Goal: Task Accomplishment & Management: Complete application form

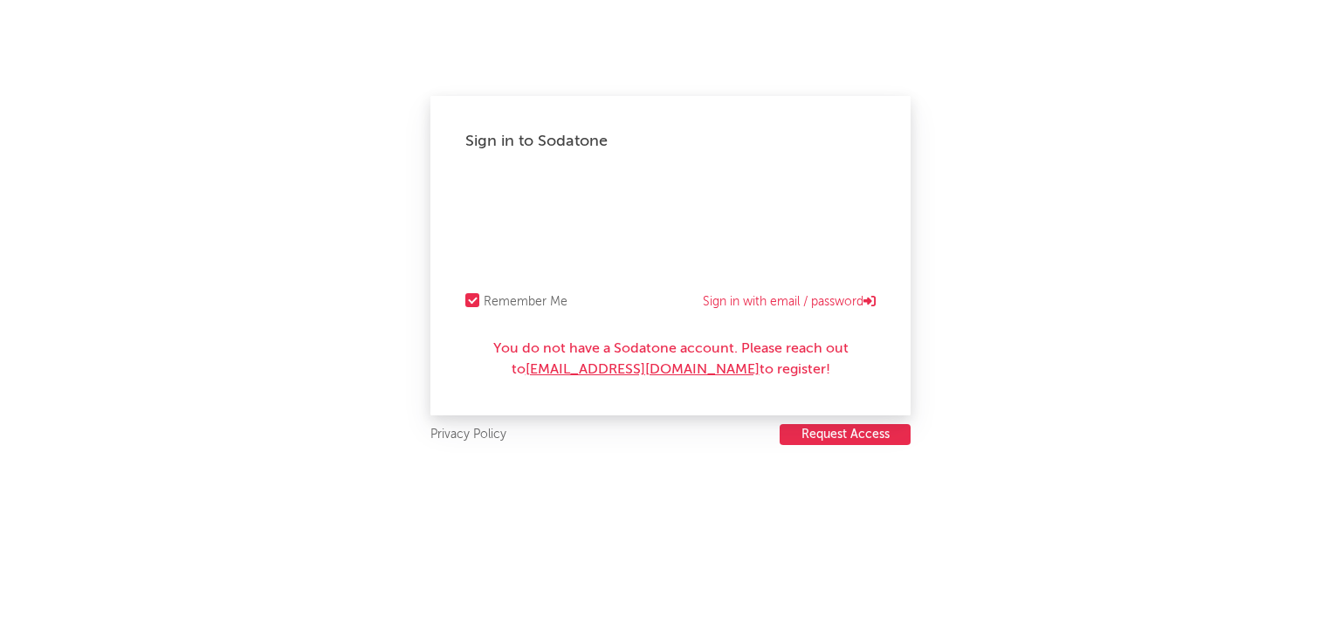
click at [875, 437] on button "Request Access" at bounding box center [845, 434] width 131 height 21
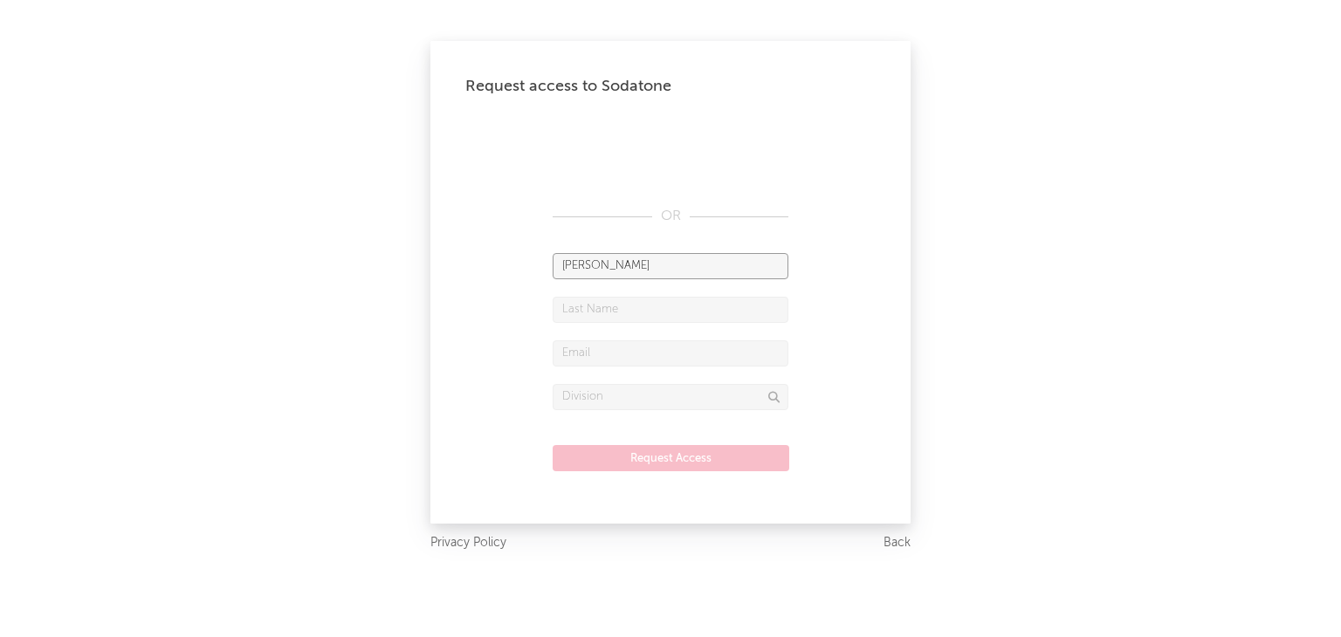
type input "[PERSON_NAME]"
click at [730, 310] on input "text" at bounding box center [671, 310] width 236 height 26
type input "[PERSON_NAME]"
click at [733, 356] on input "text" at bounding box center [671, 354] width 236 height 26
type input "s"
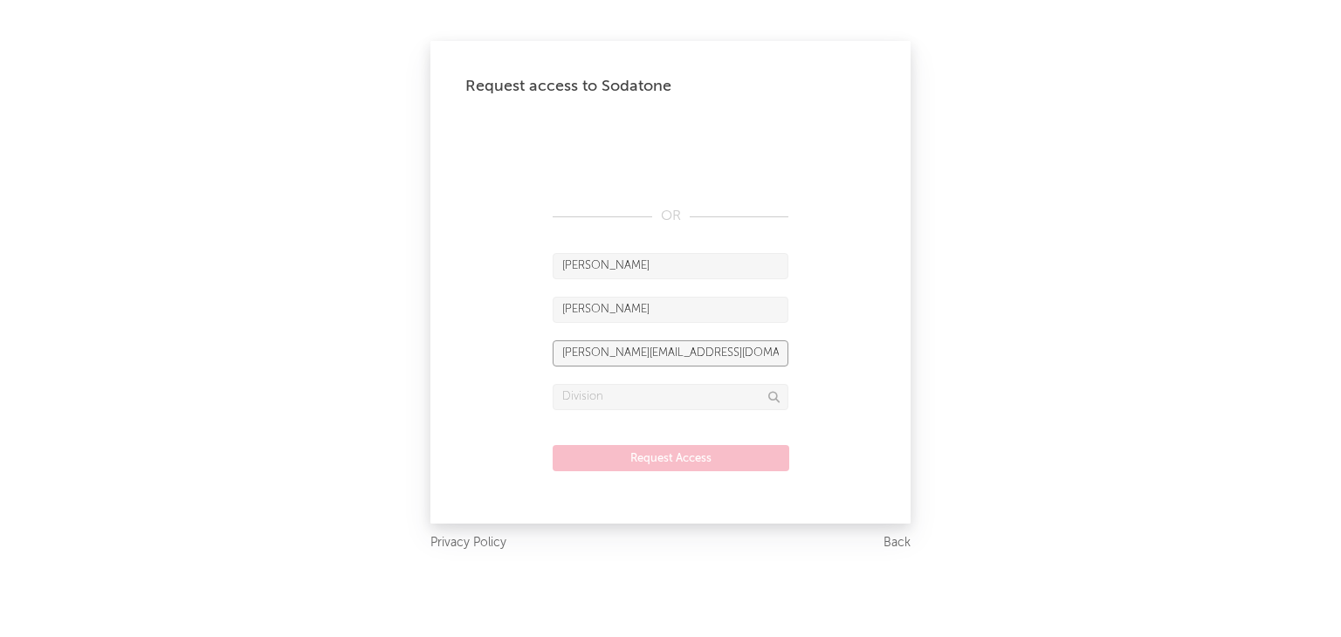
type input "[PERSON_NAME][EMAIL_ADDRESS][DOMAIN_NAME]"
click at [671, 398] on input "text" at bounding box center [671, 397] width 236 height 26
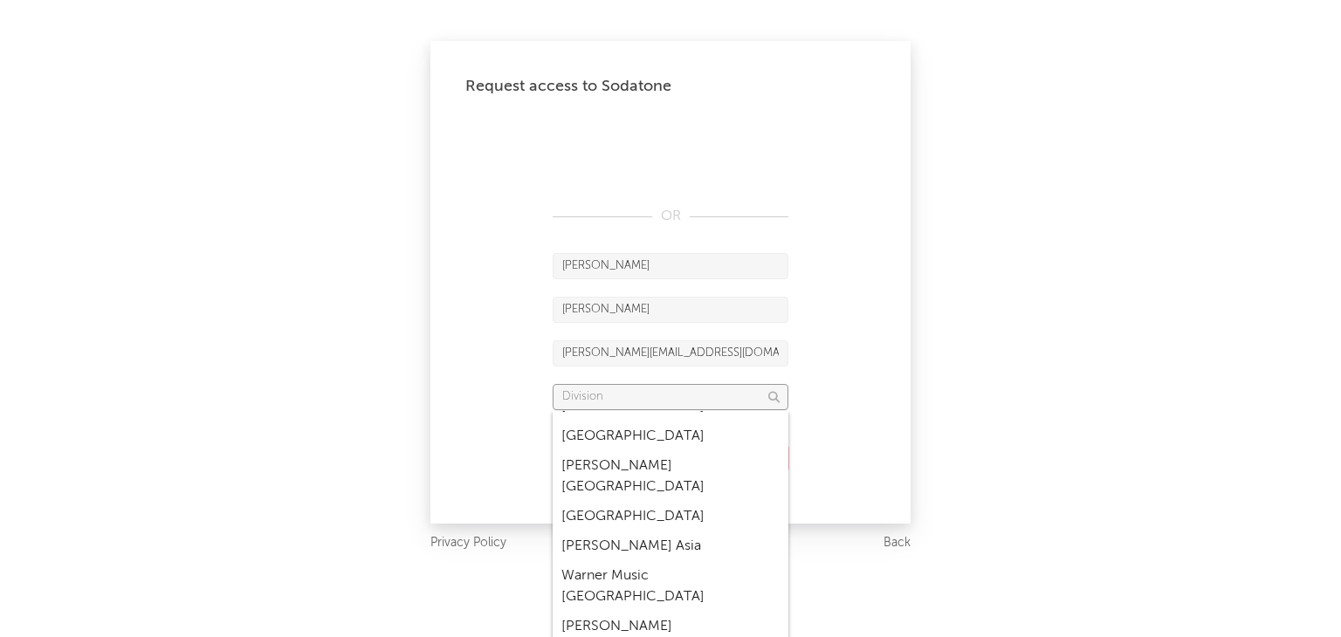
scroll to position [873, 0]
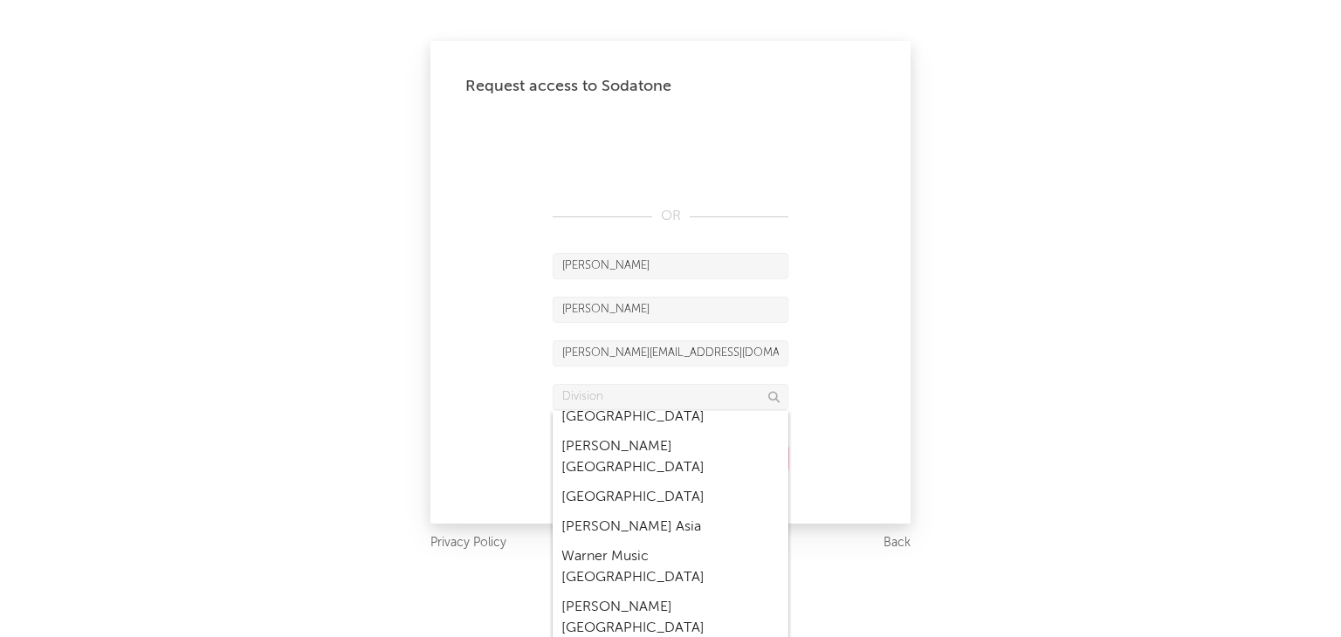
click at [678, 542] on div "Warner Music Spain" at bounding box center [671, 567] width 236 height 51
type input "Warner Music Spain"
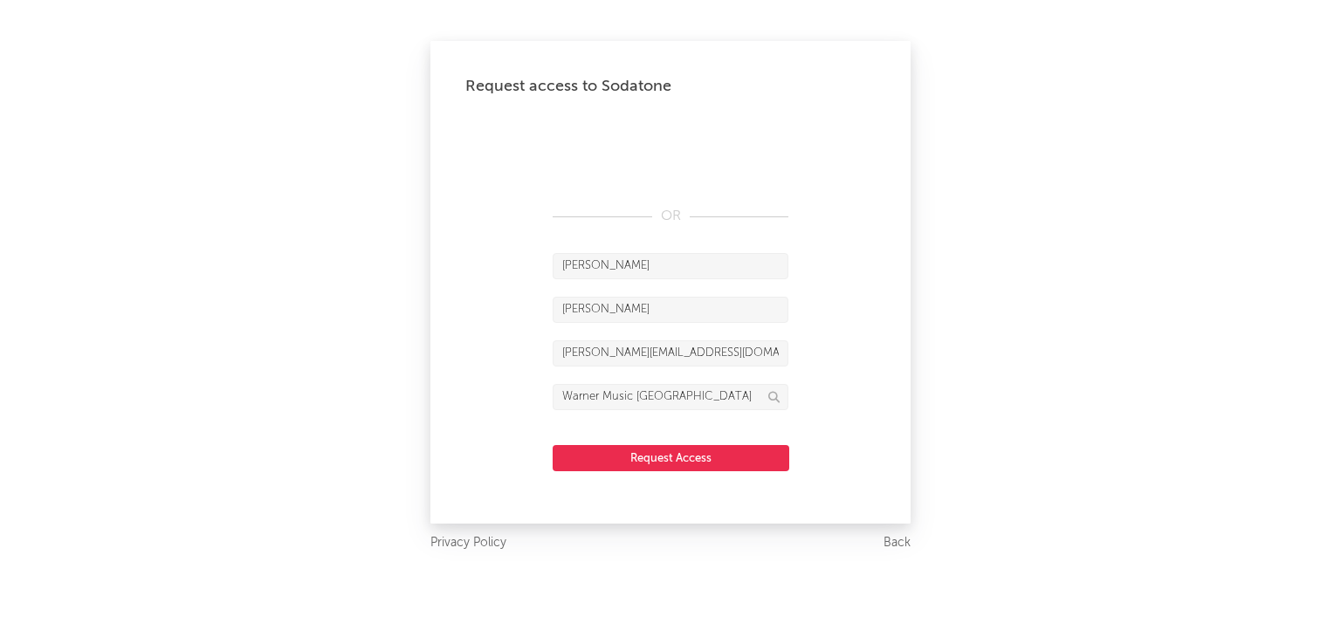
click at [697, 465] on button "Request Access" at bounding box center [671, 458] width 237 height 26
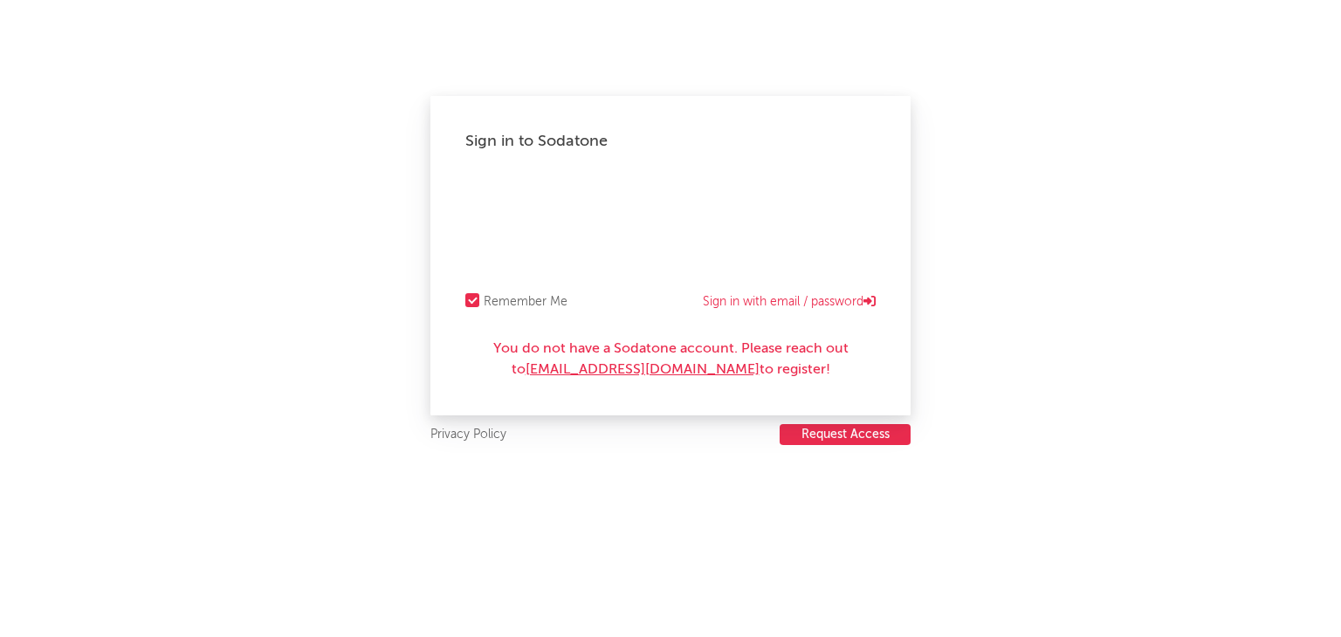
click at [878, 438] on button "Request Access" at bounding box center [845, 434] width 131 height 21
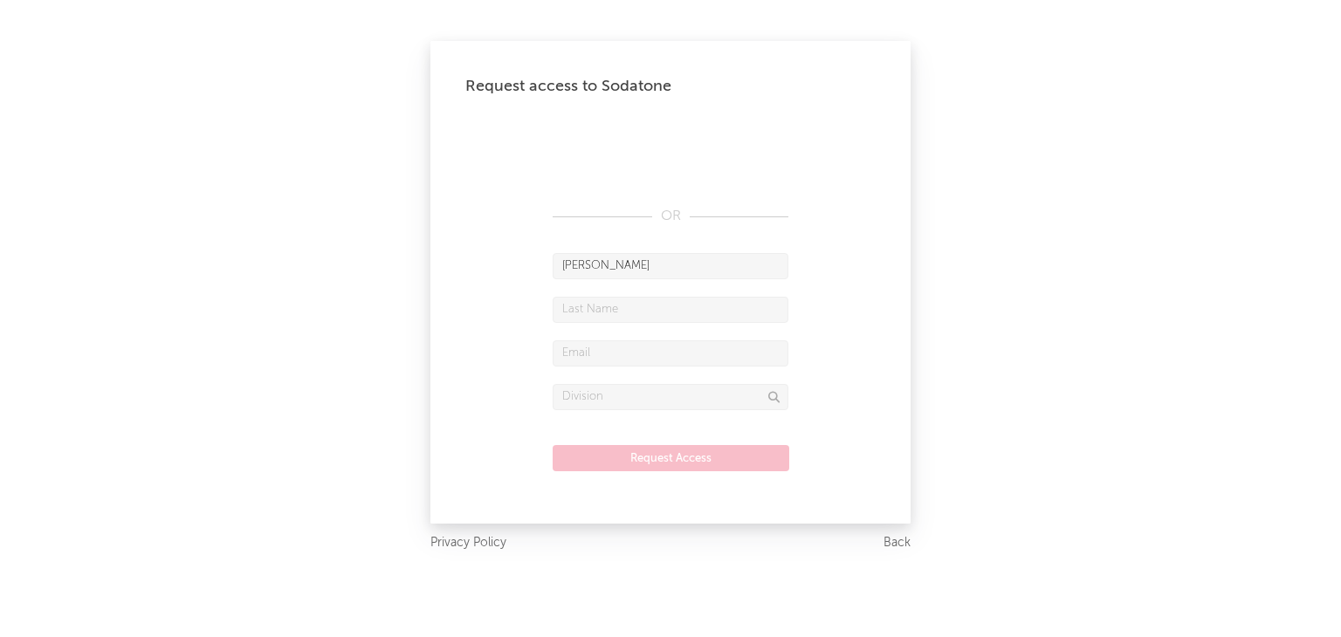
type input "Sebastian"
click at [636, 315] on input "text" at bounding box center [671, 310] width 236 height 26
type input "Velasquez"
click at [609, 341] on input "text" at bounding box center [671, 354] width 236 height 26
click at [730, 355] on input "sebastian.velasquez@warnermusi.com" at bounding box center [671, 354] width 236 height 26
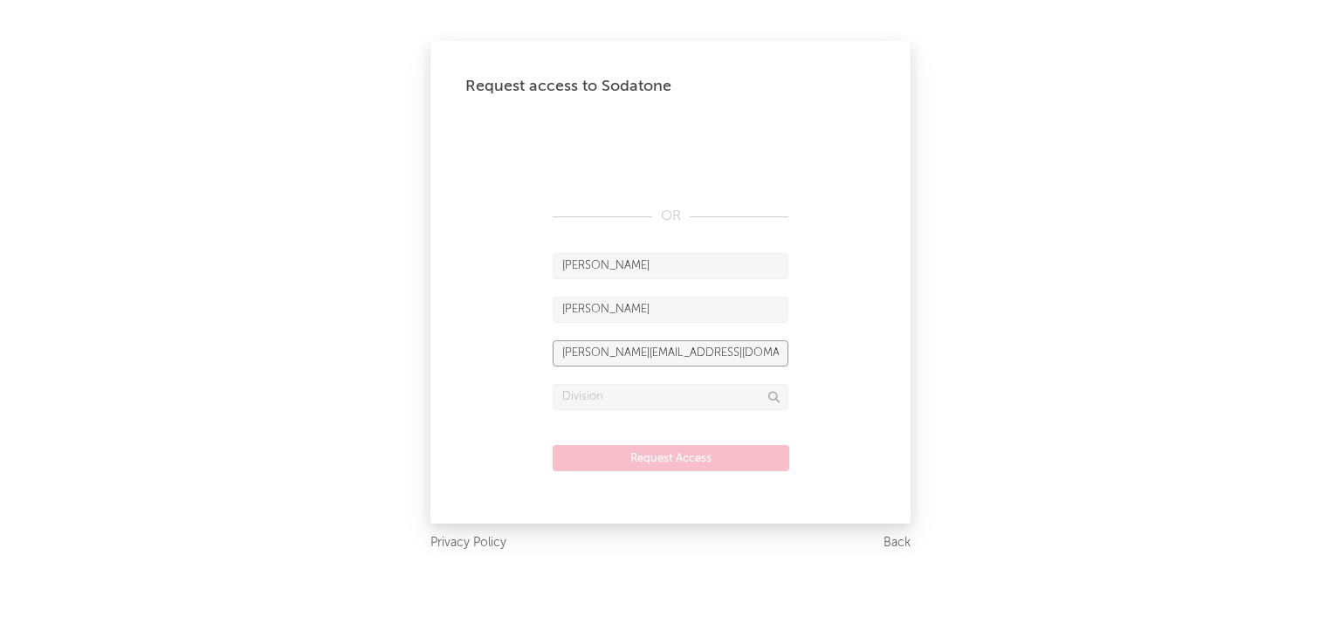
type input "sebastian.velasquez@warnermusic.com"
click at [732, 394] on input "text" at bounding box center [671, 397] width 236 height 26
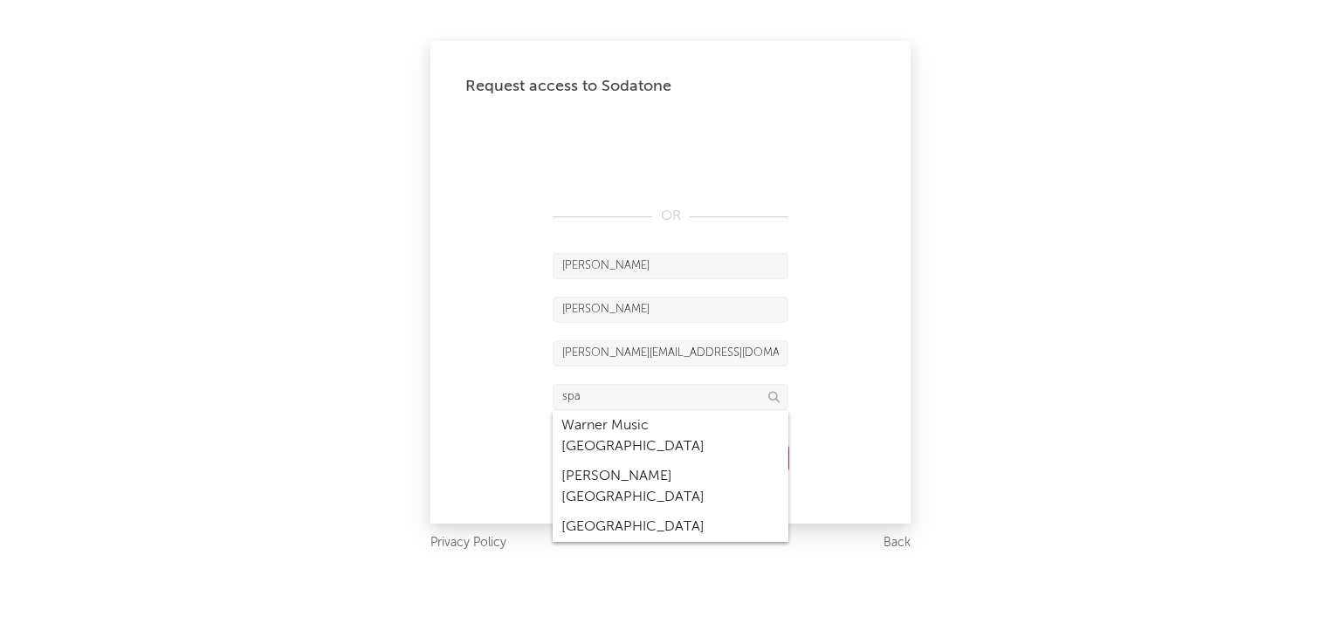
click at [658, 430] on div "Warner Music Spain" at bounding box center [671, 436] width 236 height 51
type input "Warner Music Spain"
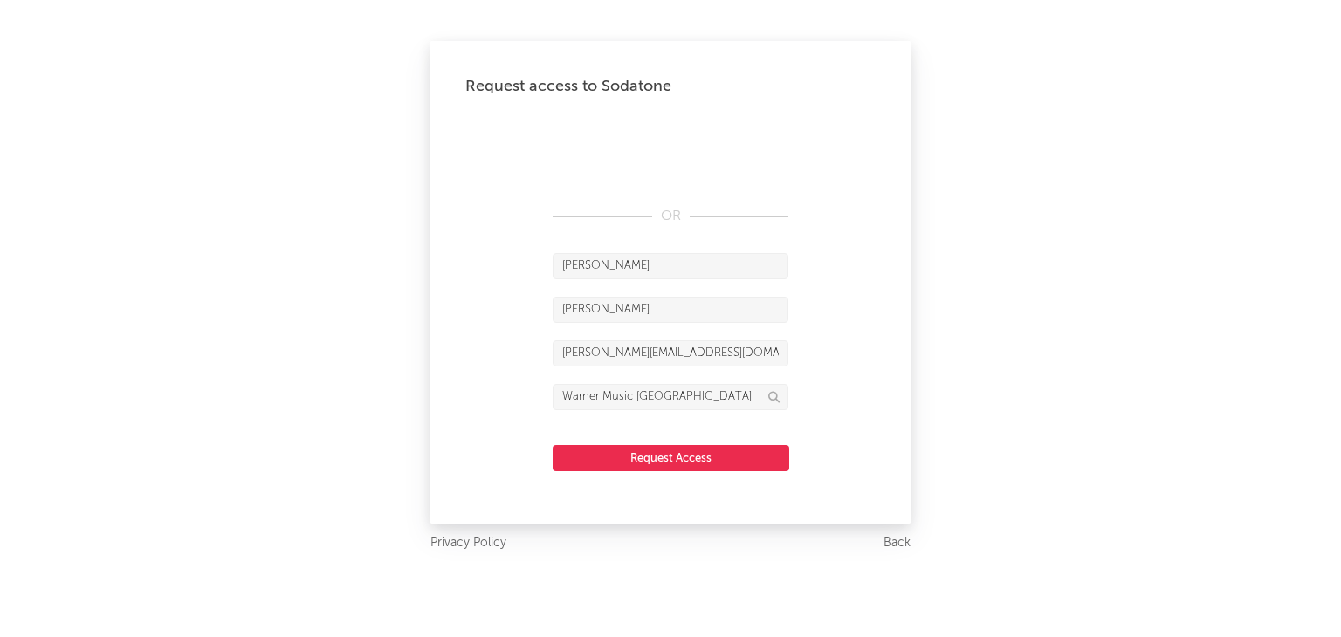
click at [752, 460] on button "Request Access" at bounding box center [671, 458] width 237 height 26
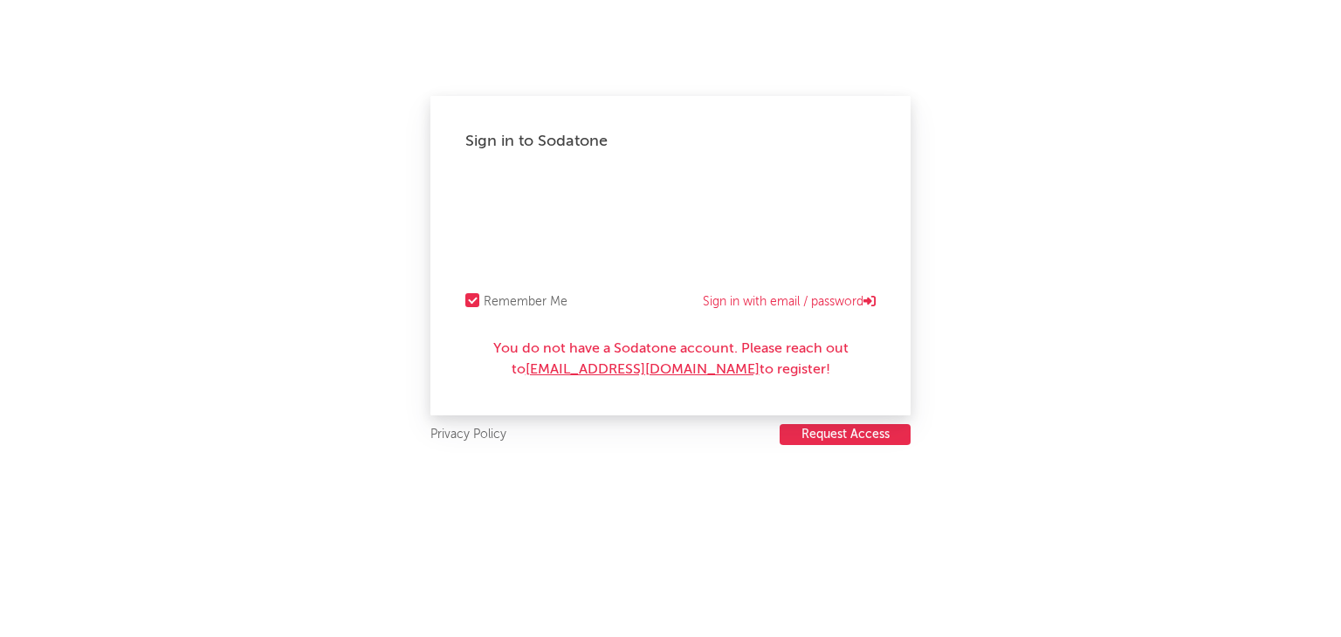
click at [657, 373] on link "[EMAIL_ADDRESS][DOMAIN_NAME]" at bounding box center [643, 370] width 234 height 14
click at [1122, 353] on div "Sign in to Sodatone Remember Me Sign in with email / password You do not have a…" at bounding box center [670, 318] width 1341 height 637
drag, startPoint x: 729, startPoint y: 374, endPoint x: 531, endPoint y: 369, distance: 198.3
click at [531, 369] on div "You do not have a Sodatone account. Please reach out to [EMAIL_ADDRESS][DOMAIN_…" at bounding box center [670, 360] width 410 height 42
copy link "[EMAIL_ADDRESS][DOMAIN_NAME]"
